Goal: Register for event/course

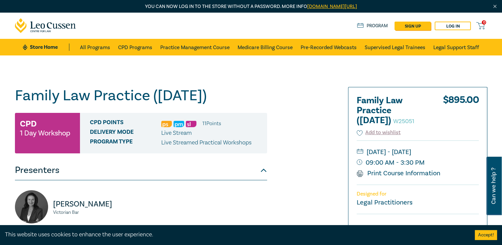
click at [261, 104] on h1 "Family Law Practice ([DATE]) W25051" at bounding box center [141, 95] width 252 height 17
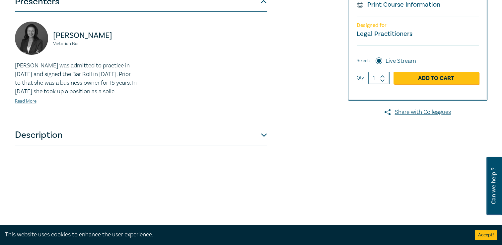
scroll to position [232, 0]
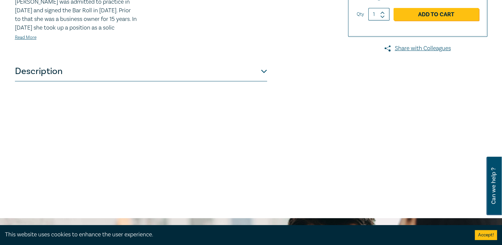
click at [260, 81] on button "Description" at bounding box center [141, 71] width 252 height 20
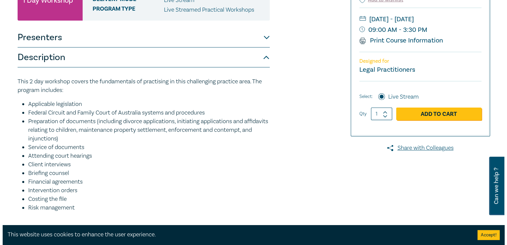
scroll to position [100, 0]
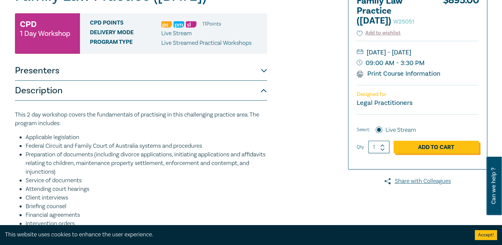
click at [425, 153] on link "Add to Cart" at bounding box center [436, 147] width 85 height 13
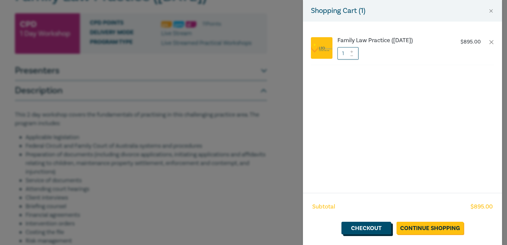
click at [372, 226] on link "Checkout" at bounding box center [366, 228] width 50 height 13
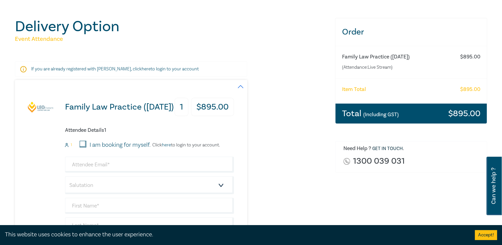
scroll to position [66, 0]
click at [142, 69] on link "here" at bounding box center [146, 69] width 9 height 6
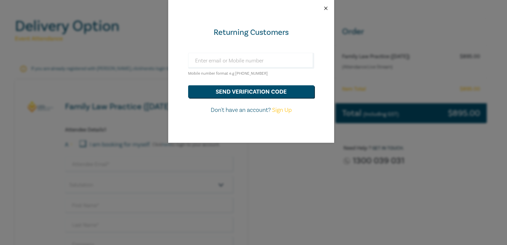
click at [325, 9] on button "Close" at bounding box center [326, 8] width 6 height 6
